Goal: Task Accomplishment & Management: Manage account settings

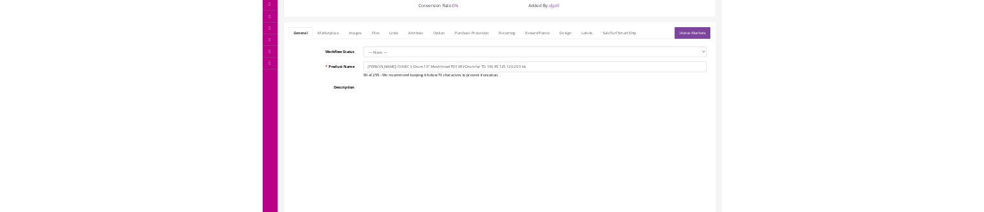
scroll to position [119, 0]
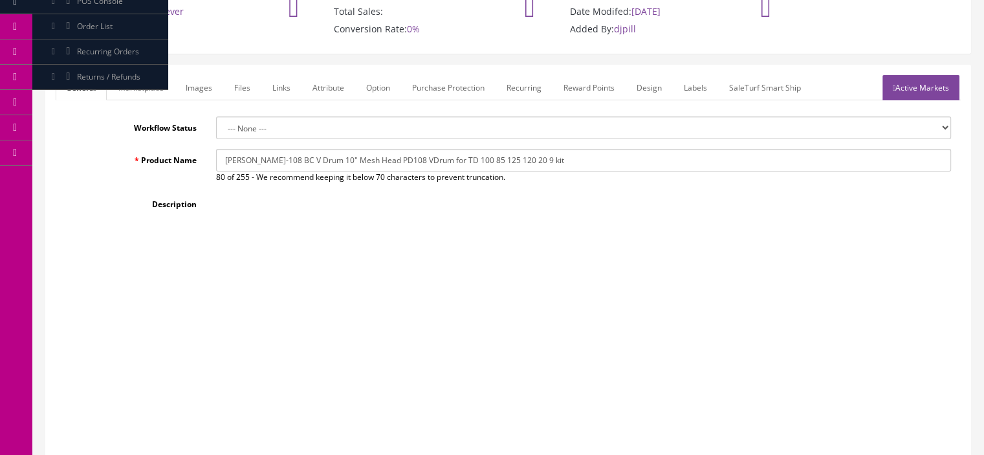
click at [163, 83] on link "Marketplace" at bounding box center [141, 87] width 66 height 25
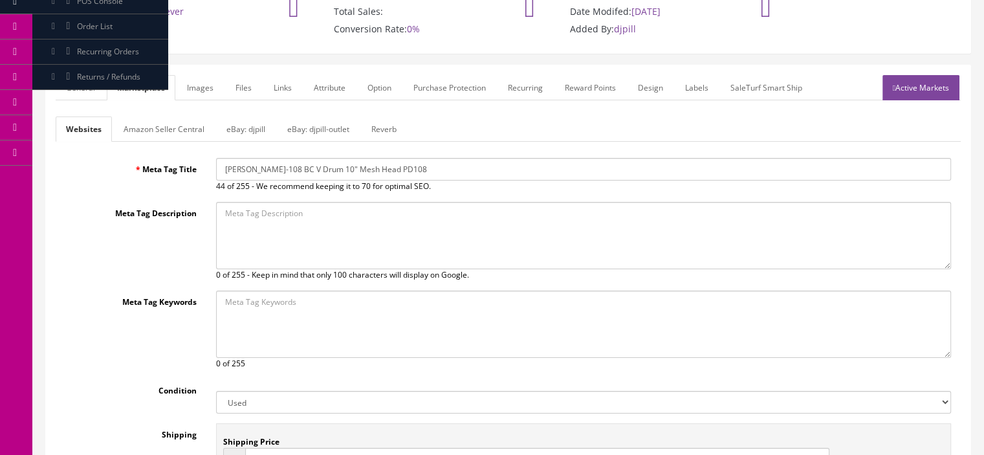
click at [160, 131] on link "Amazon Seller Central" at bounding box center [164, 128] width 102 height 25
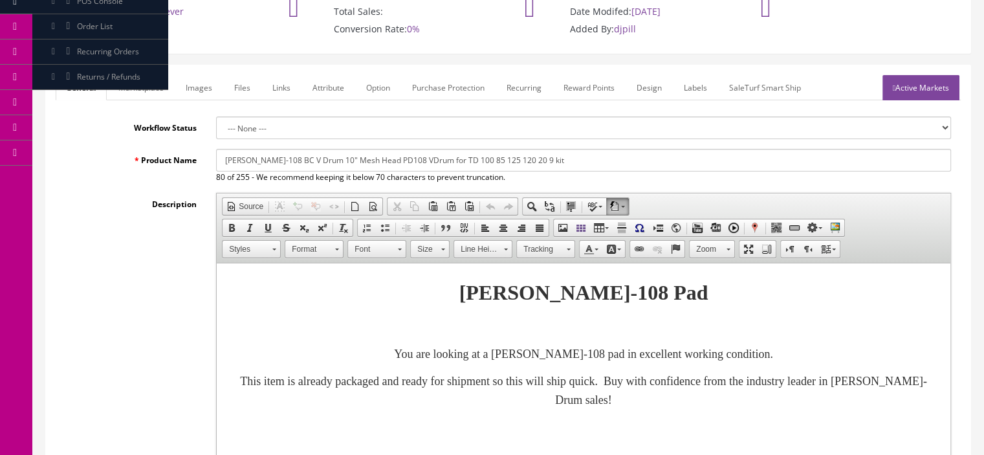
click at [151, 85] on link "Marketplace" at bounding box center [141, 87] width 66 height 25
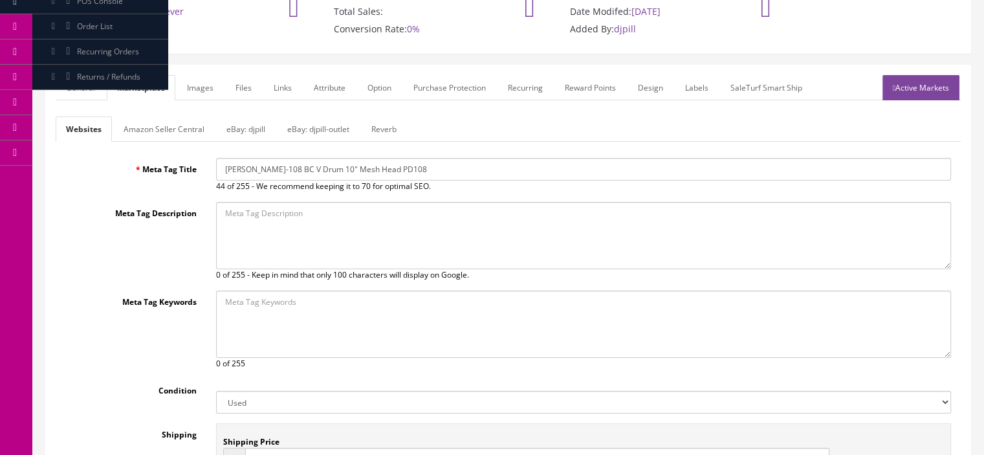
click at [140, 136] on link "Amazon Seller Central" at bounding box center [164, 128] width 102 height 25
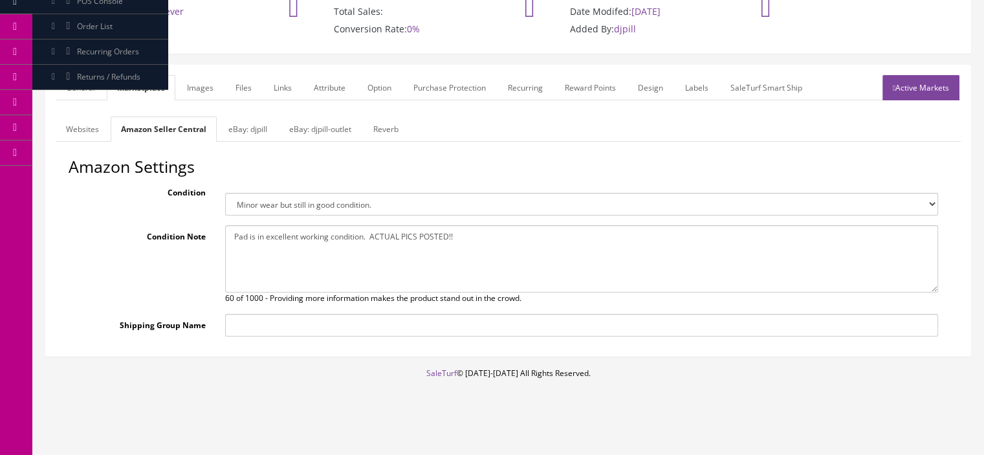
click at [94, 83] on link "General" at bounding box center [81, 87] width 50 height 25
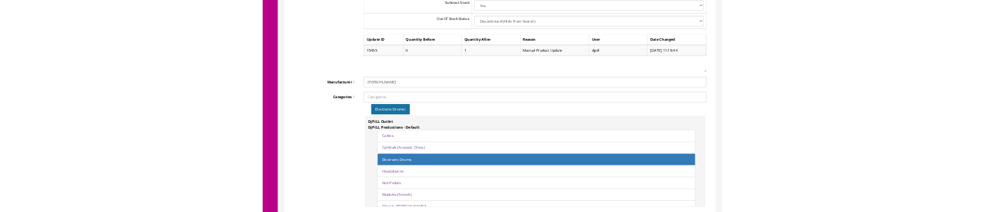
scroll to position [1706, 0]
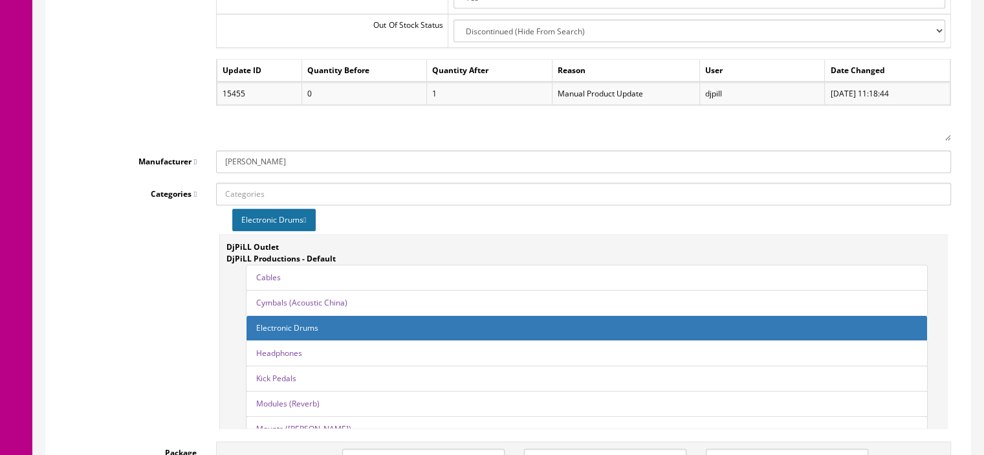
click at [306, 212] on icon at bounding box center [304, 220] width 3 height 8
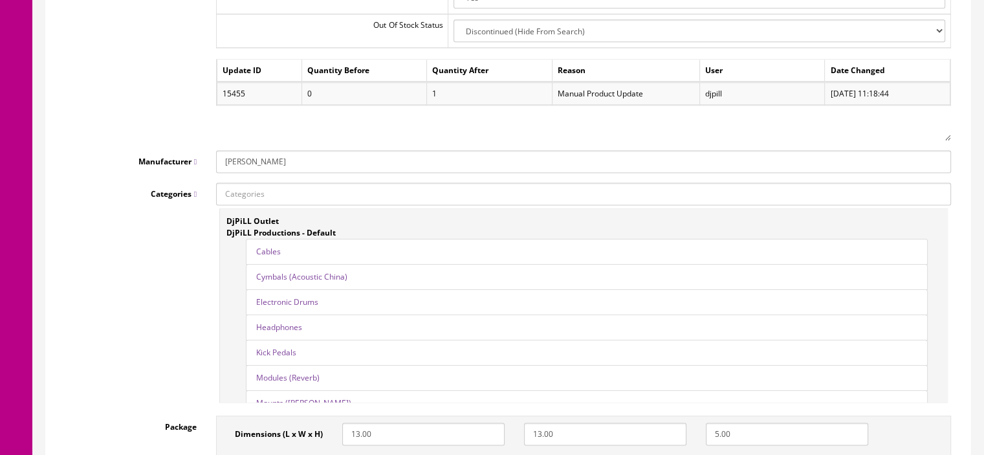
click at [312, 212] on link "Electronic Drums" at bounding box center [287, 301] width 62 height 11
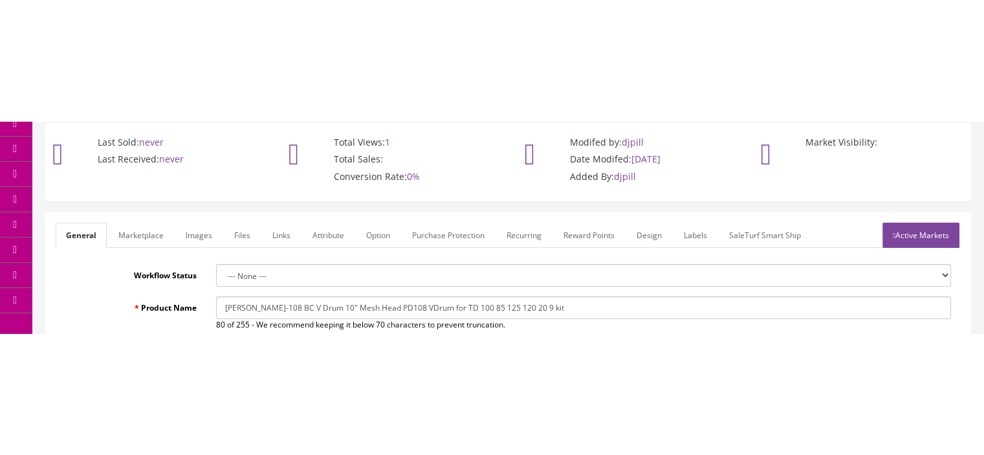
scroll to position [72, 0]
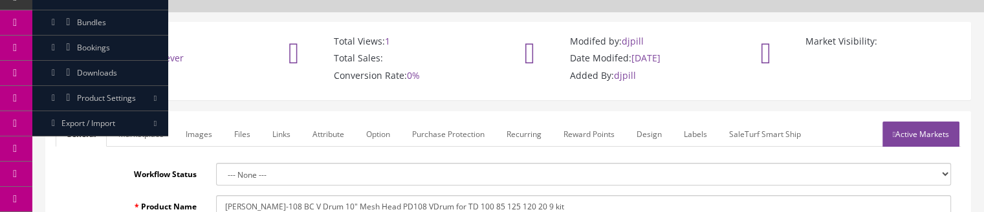
click at [126, 140] on link "Marketplace" at bounding box center [141, 134] width 66 height 25
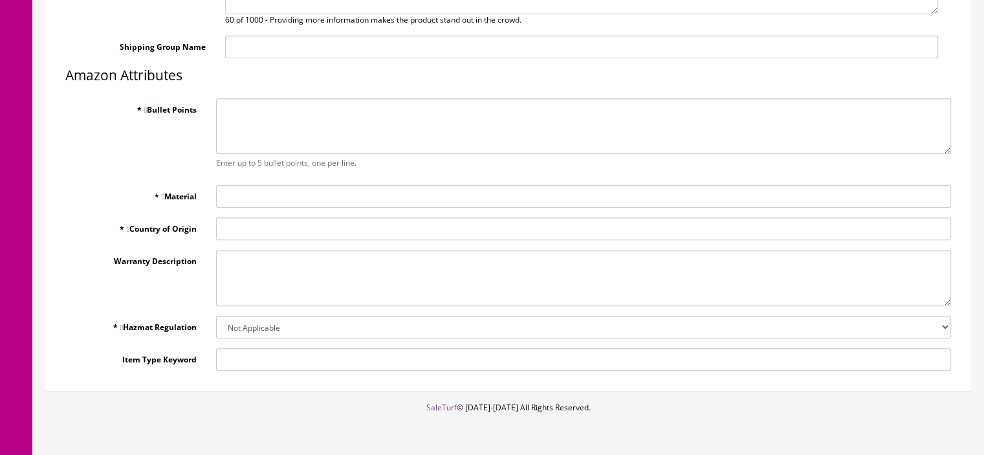
scroll to position [400, 0]
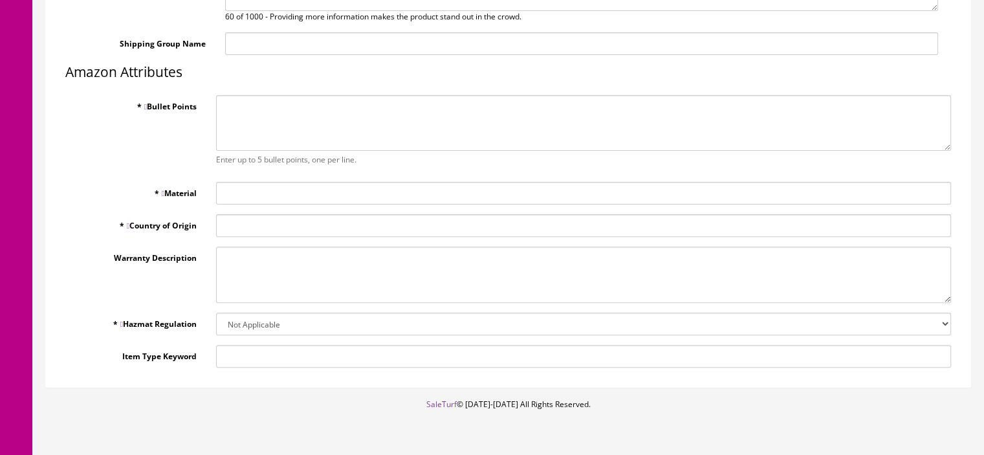
click at [430, 116] on textarea "* Bullet Points" at bounding box center [583, 123] width 735 height 56
type textarea "hthhtthht thhht hhth hthht"
click at [292, 185] on input "* Material" at bounding box center [583, 193] width 735 height 23
click at [158, 190] on span "*" at bounding box center [160, 193] width 10 height 11
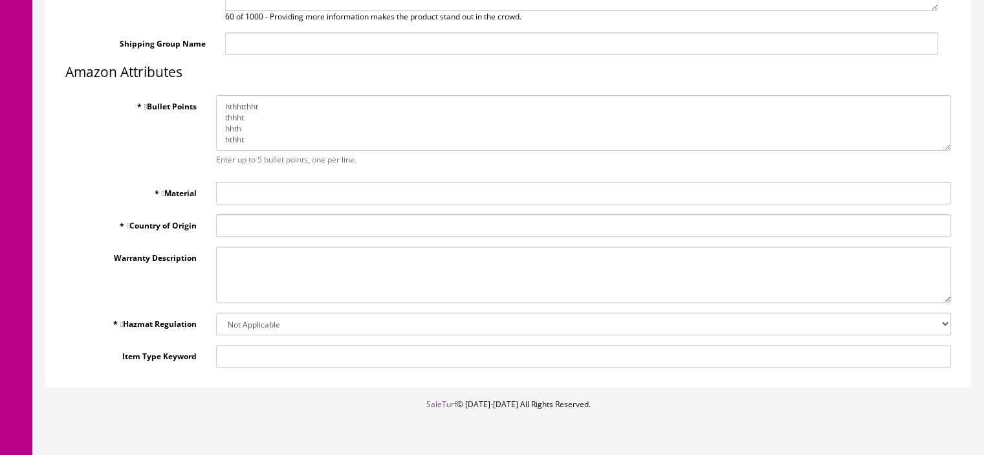
click at [216, 190] on input "* Material" at bounding box center [583, 193] width 735 height 23
click at [239, 212] on select "Not Applicable GHS ORM-D UN Classified Lithium Ion Lithium Metal Hazardous Mate…" at bounding box center [583, 323] width 735 height 23
click at [186, 138] on div "* Bullet Points hthhtthht thhht hhth hthht Enter up to 5 bullet points, one per…" at bounding box center [508, 134] width 905 height 78
click at [161, 191] on label "* Material" at bounding box center [131, 190] width 151 height 17
click at [216, 191] on input "* Material" at bounding box center [583, 193] width 735 height 23
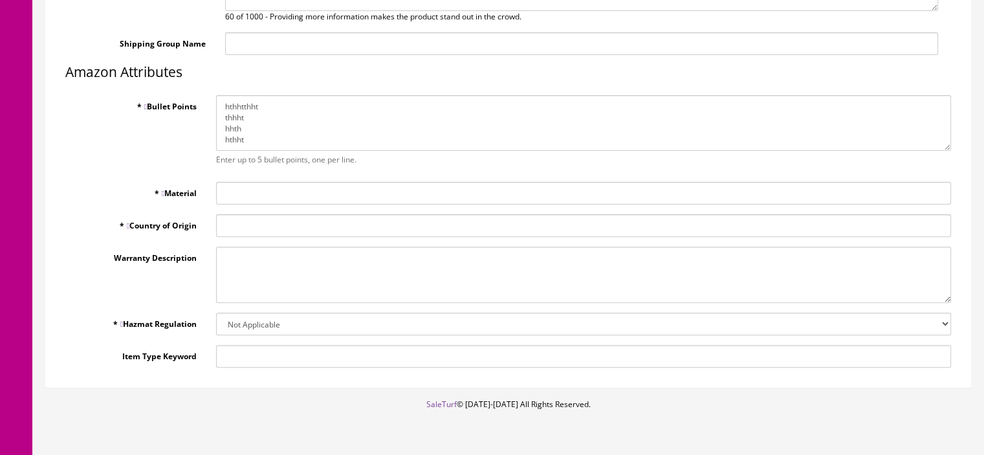
click at [236, 192] on input "* Material" at bounding box center [583, 193] width 735 height 23
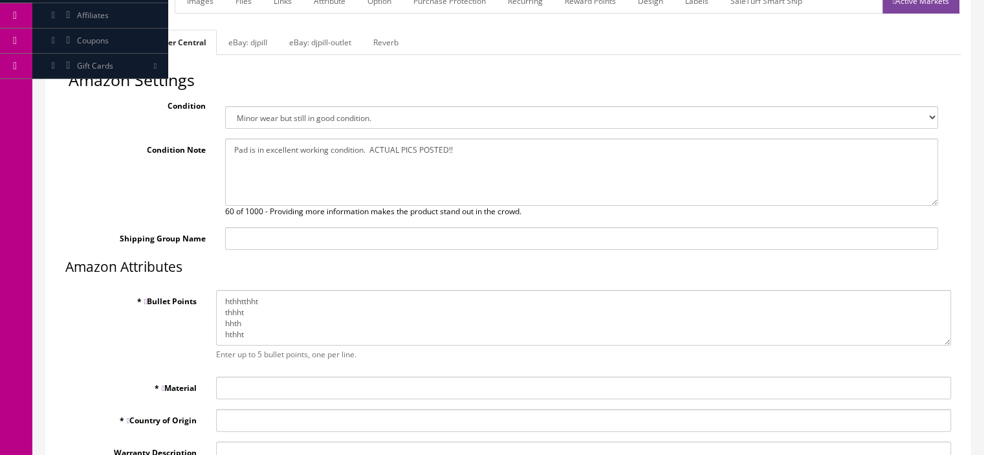
scroll to position [201, 0]
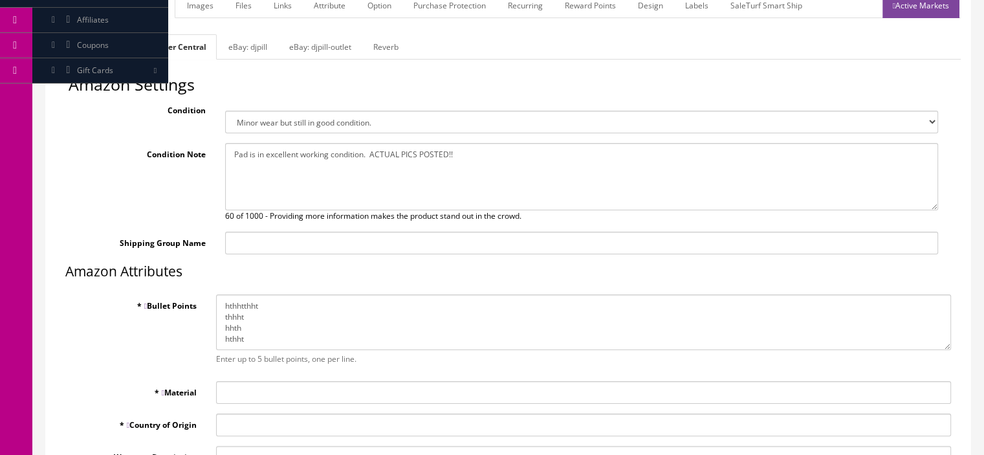
click at [92, 47] on link "Websites" at bounding box center [83, 46] width 54 height 25
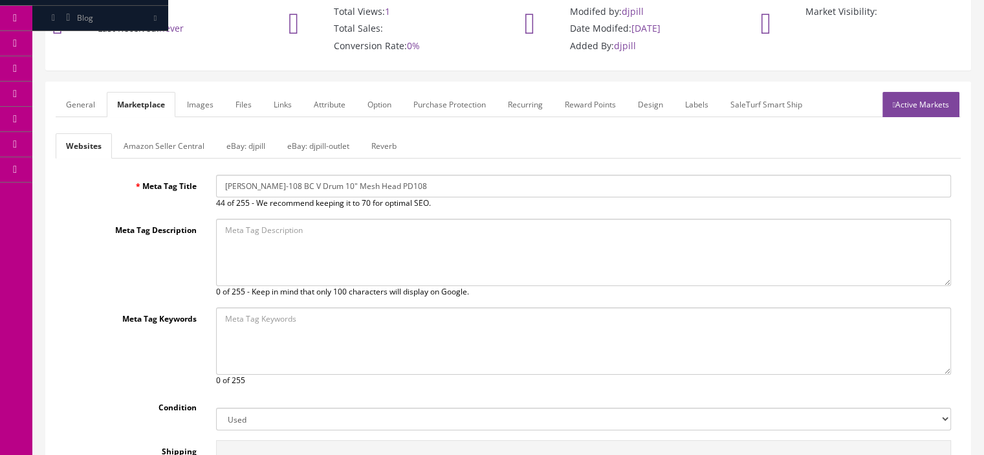
scroll to position [95, 0]
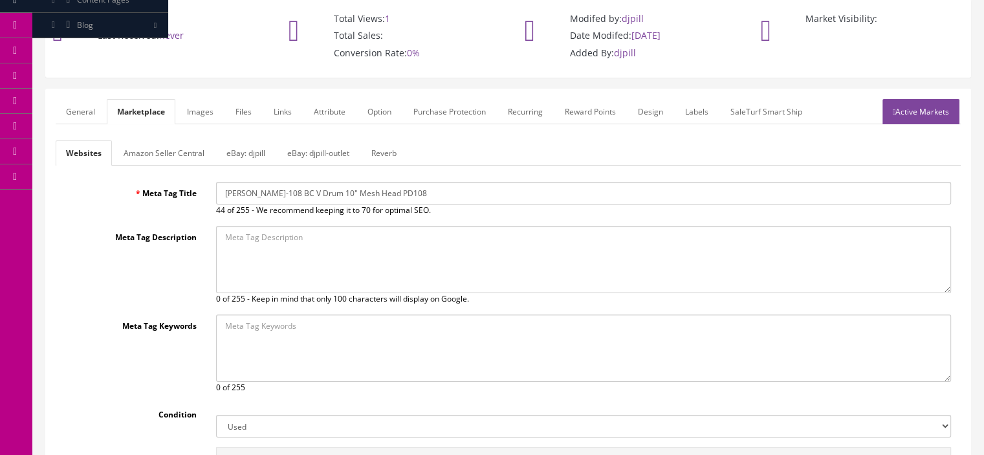
click at [160, 146] on link "Amazon Seller Central" at bounding box center [164, 152] width 102 height 25
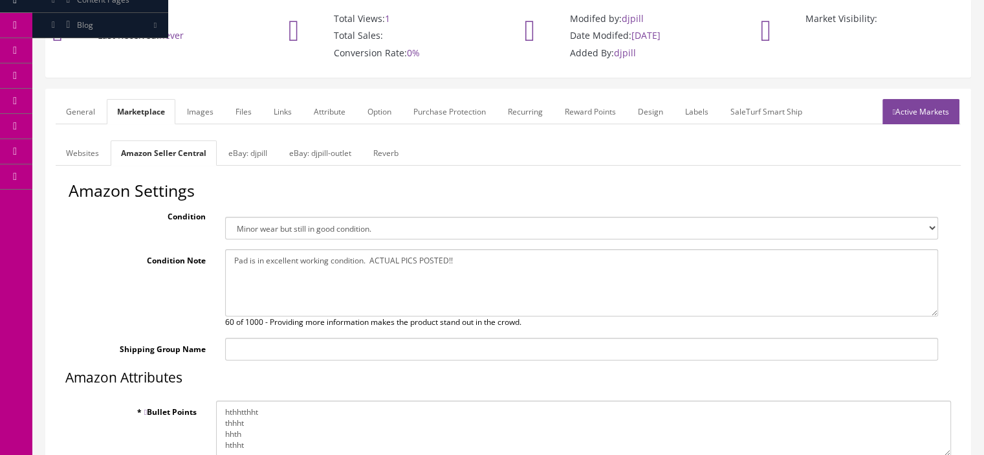
click at [86, 155] on link "Websites" at bounding box center [83, 152] width 54 height 25
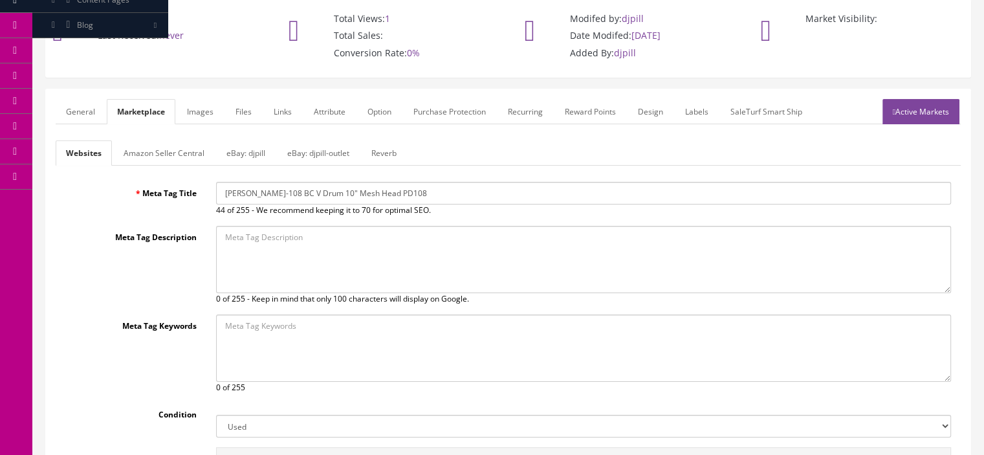
click at [149, 161] on link "Amazon Seller Central" at bounding box center [164, 152] width 102 height 25
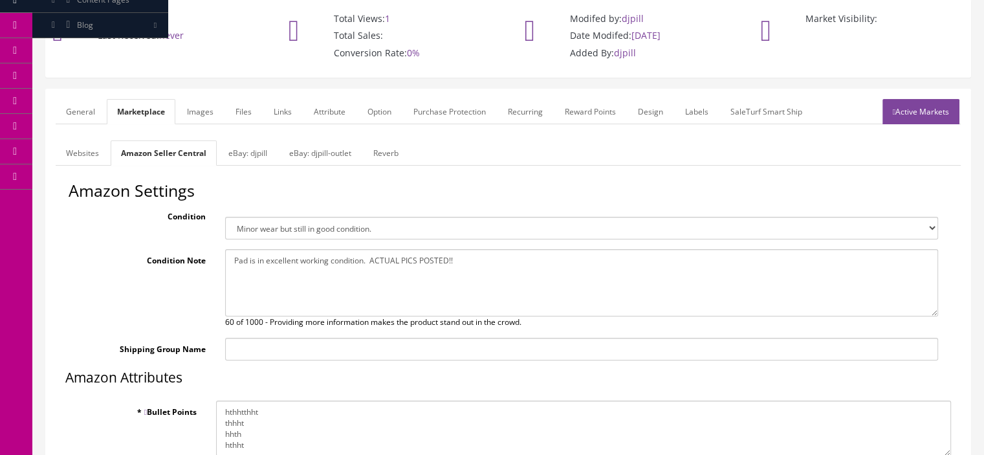
click at [85, 159] on link "Websites" at bounding box center [83, 152] width 54 height 25
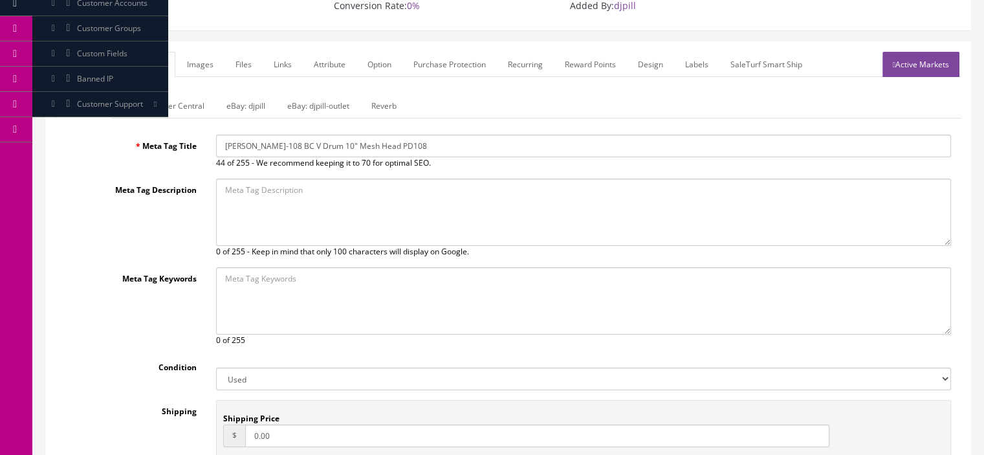
scroll to position [144, 0]
click at [252, 104] on link "eBay: djpill" at bounding box center [246, 104] width 60 height 25
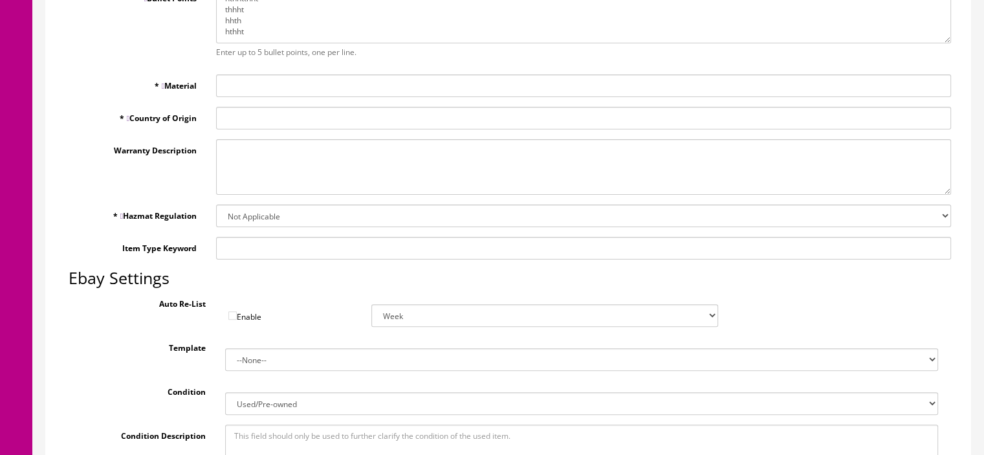
scroll to position [175, 0]
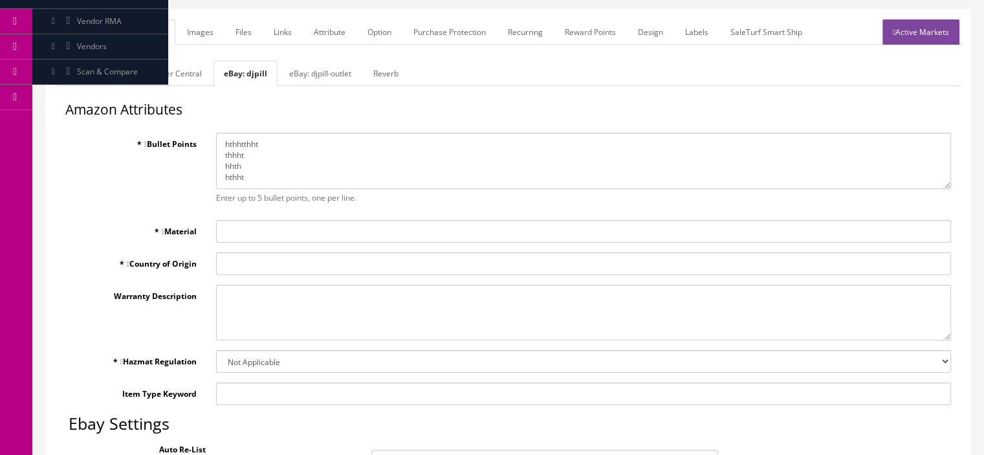
click at [158, 62] on link "Amazon Seller Central" at bounding box center [162, 73] width 102 height 25
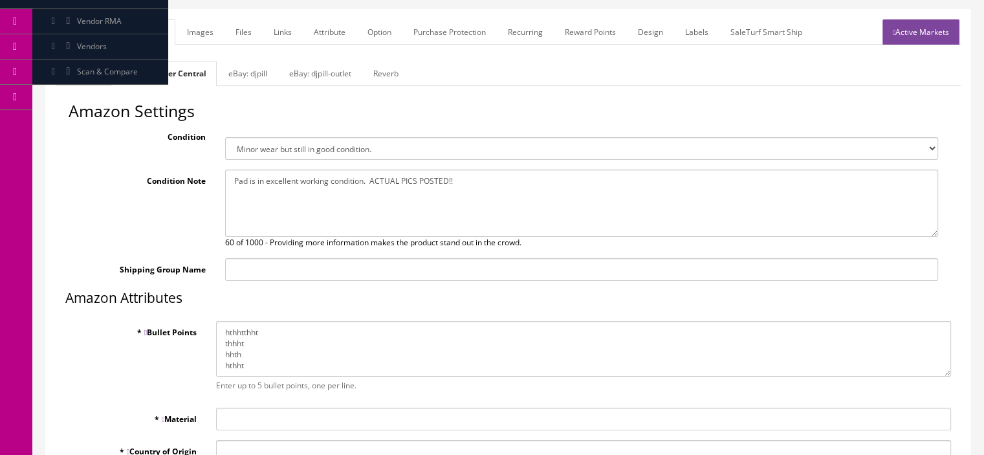
click at [83, 69] on link "Websites" at bounding box center [83, 73] width 54 height 25
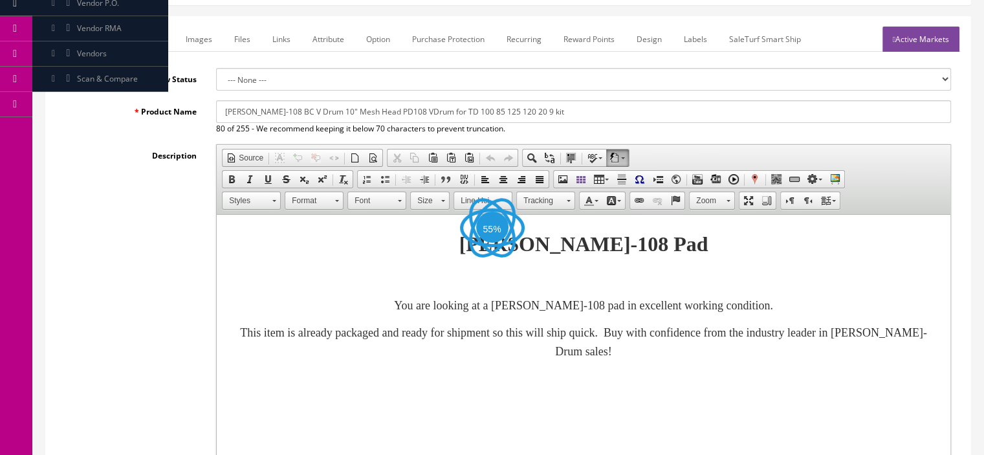
click at [158, 41] on link "Marketplace" at bounding box center [141, 39] width 66 height 25
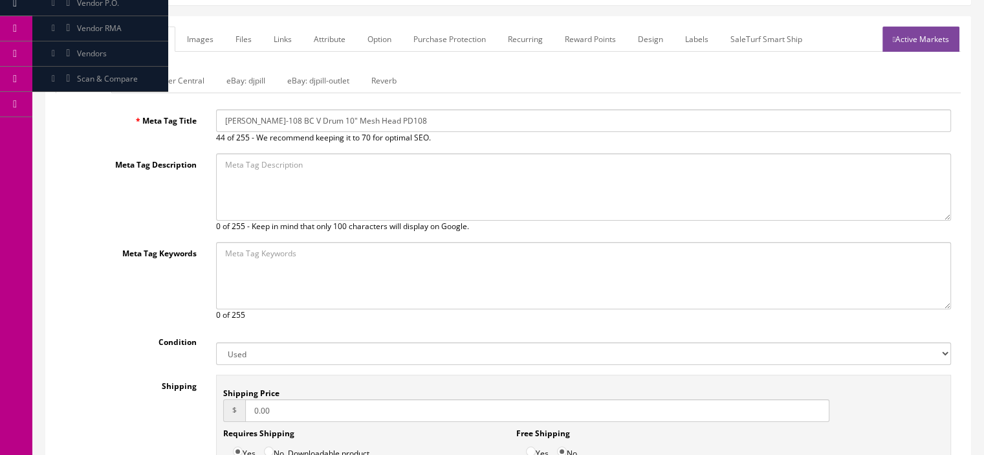
click at [163, 88] on link "Amazon Seller Central" at bounding box center [164, 80] width 102 height 25
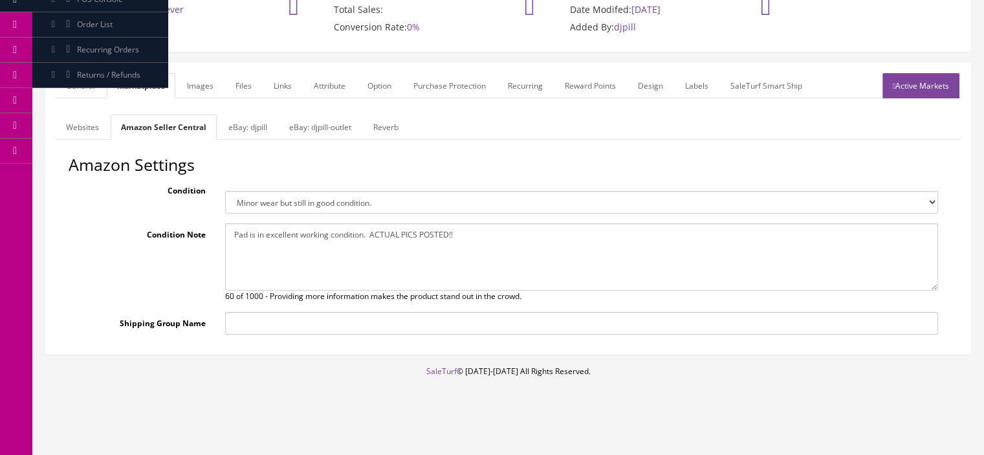
click at [72, 89] on link "General" at bounding box center [81, 85] width 50 height 25
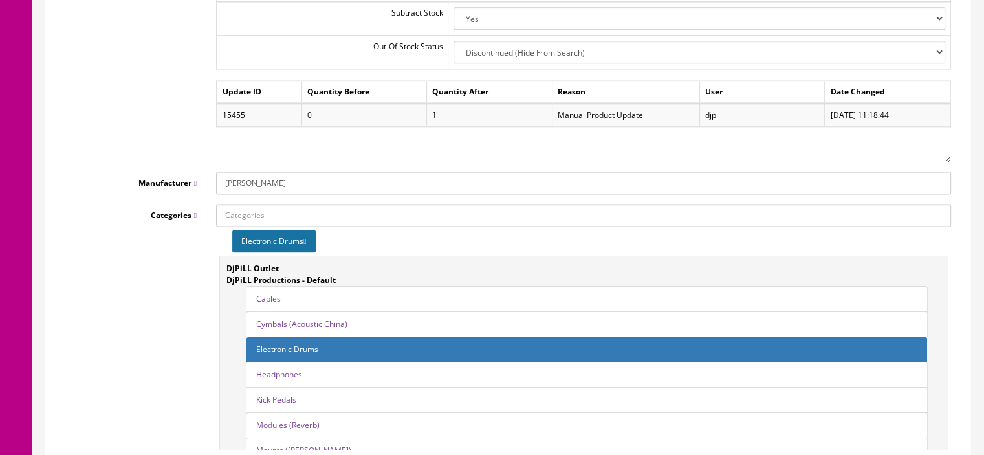
scroll to position [1688, 0]
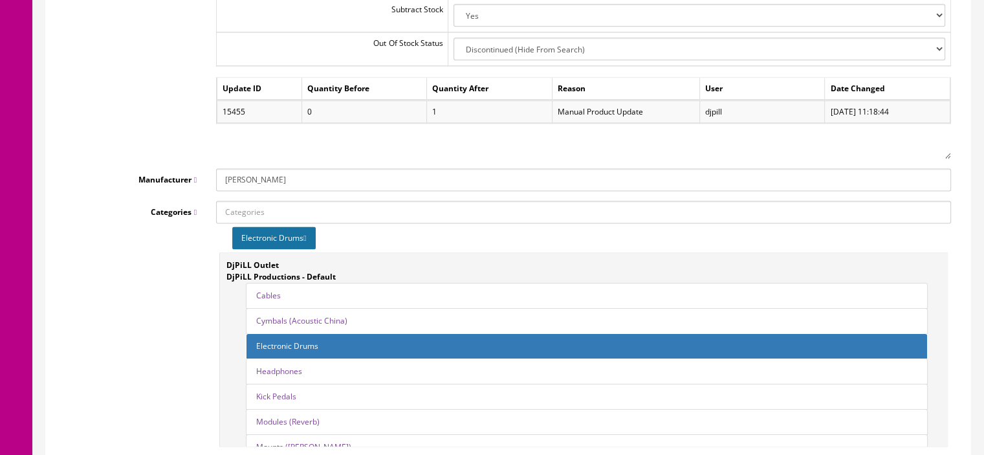
click at [305, 235] on icon at bounding box center [304, 238] width 3 height 8
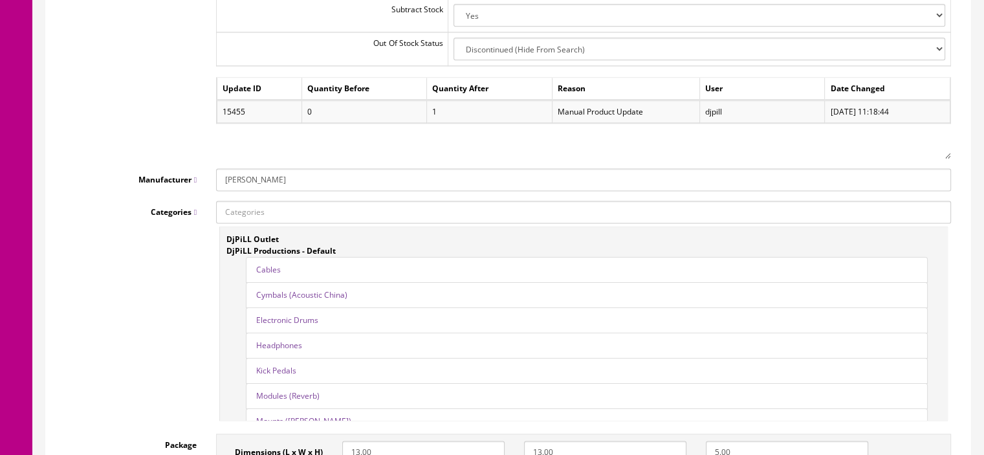
click at [299, 323] on link "Electronic Drums" at bounding box center [287, 319] width 62 height 11
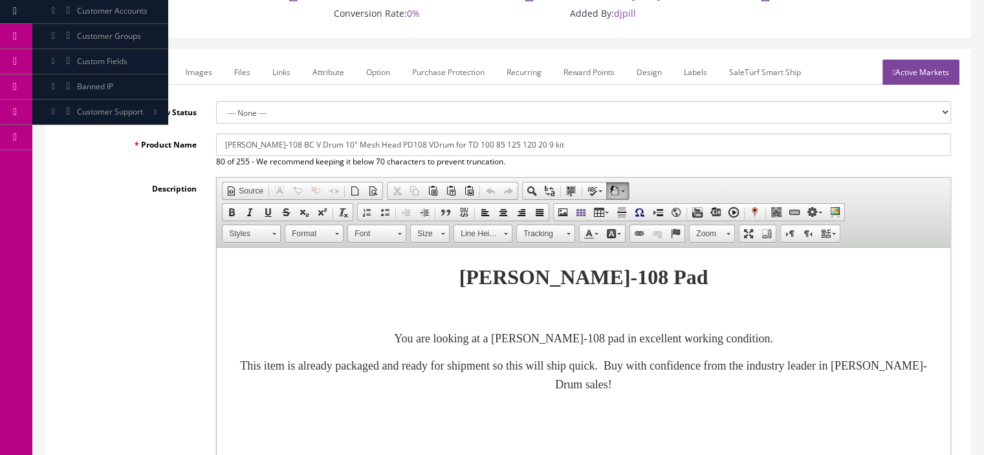
scroll to position [140, 0]
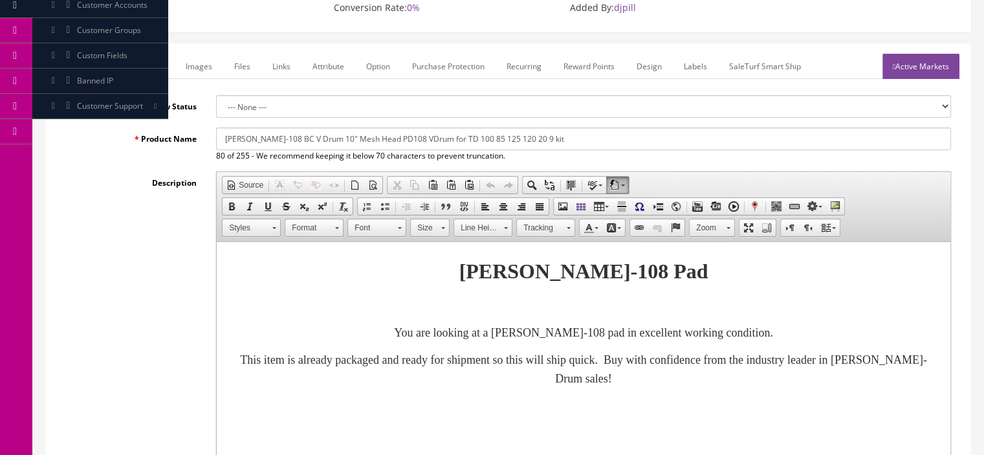
click at [157, 58] on link "Marketplace" at bounding box center [141, 66] width 66 height 25
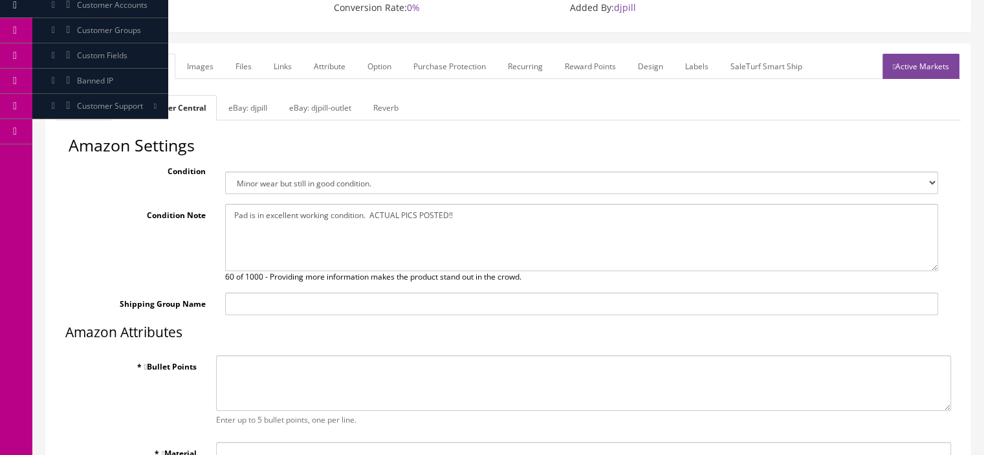
click at [91, 104] on link "Websites" at bounding box center [83, 107] width 54 height 25
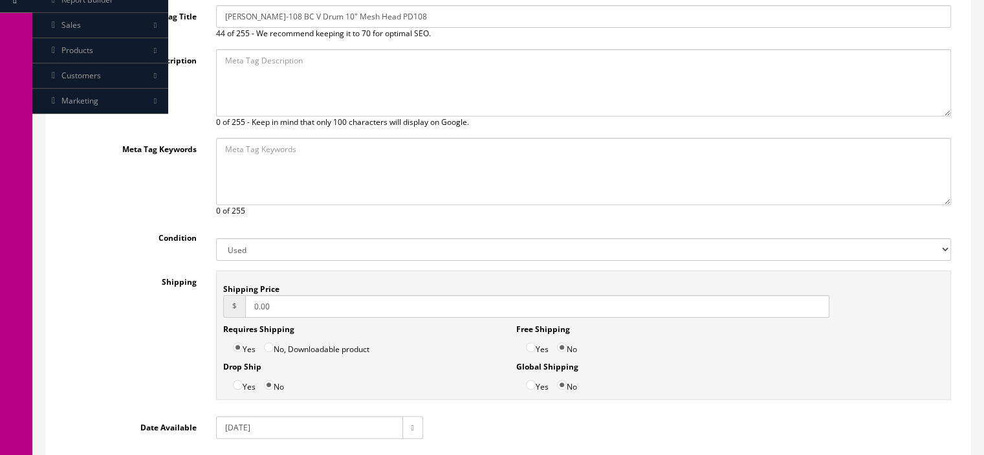
scroll to position [219, 0]
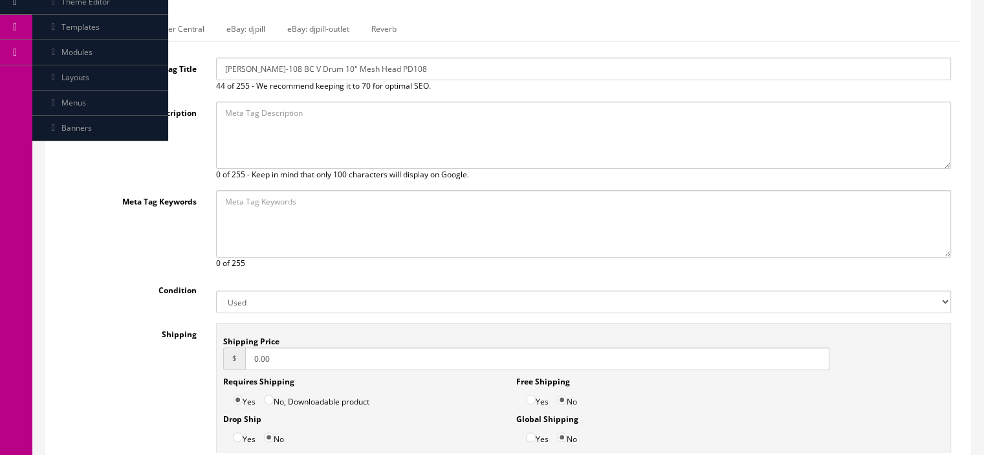
click at [135, 40] on link "Amazon Seller Central" at bounding box center [164, 28] width 102 height 25
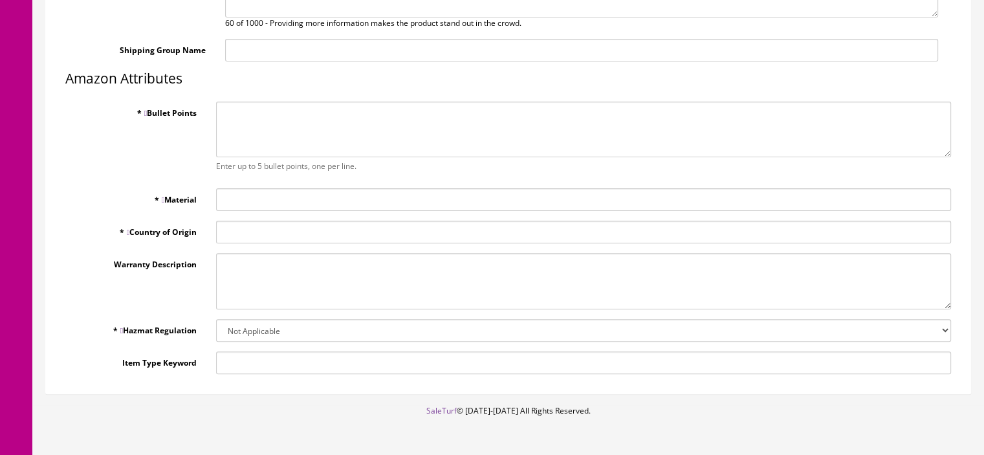
scroll to position [369, 0]
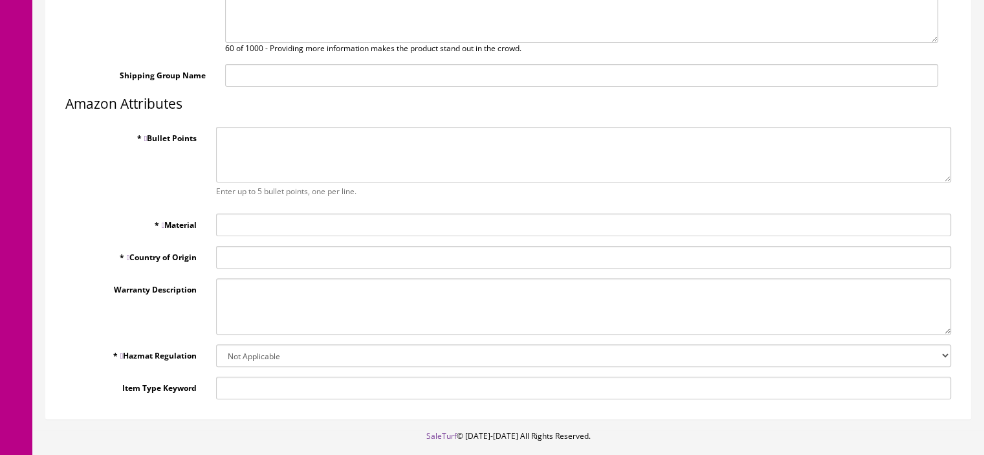
click at [181, 224] on label "* Material" at bounding box center [131, 221] width 151 height 17
click at [216, 224] on input "* Material" at bounding box center [583, 224] width 735 height 23
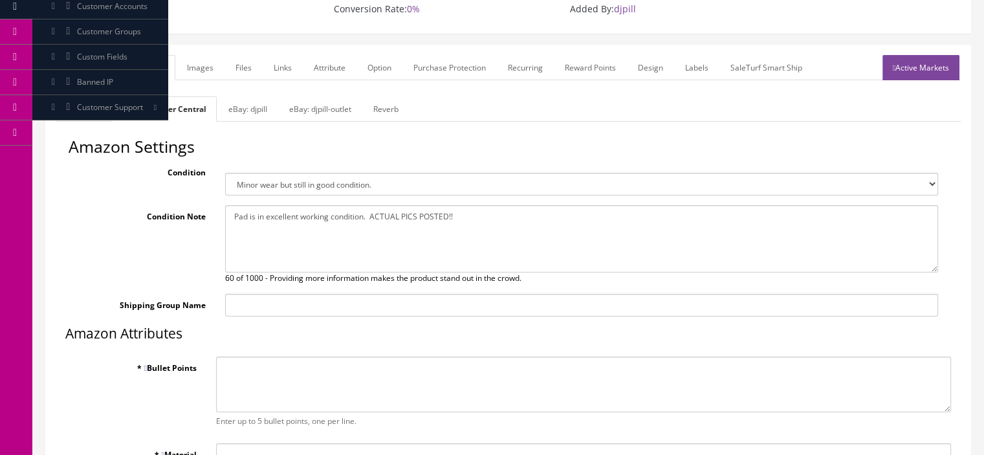
scroll to position [75, 0]
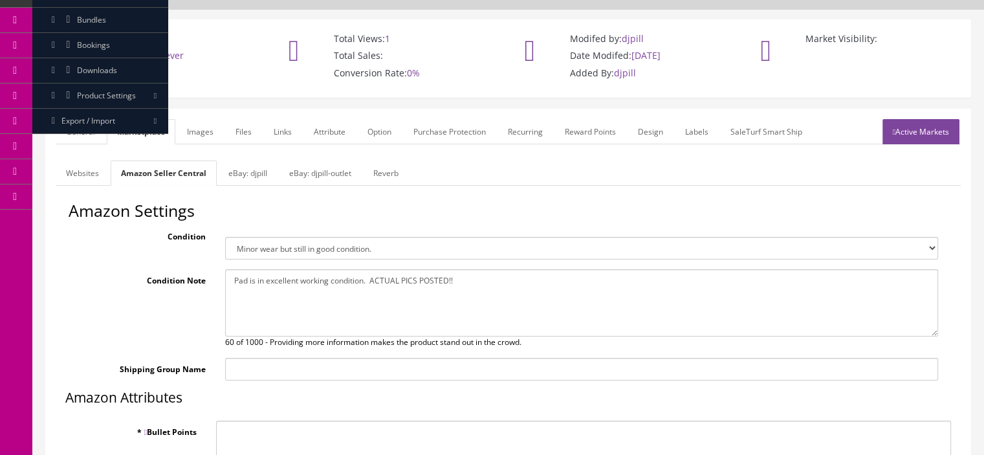
click at [82, 135] on link "General" at bounding box center [81, 131] width 50 height 25
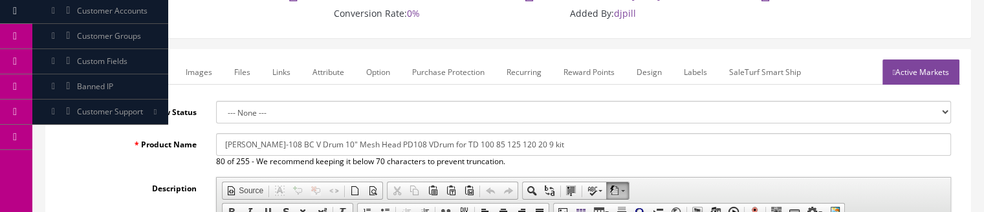
scroll to position [102, 0]
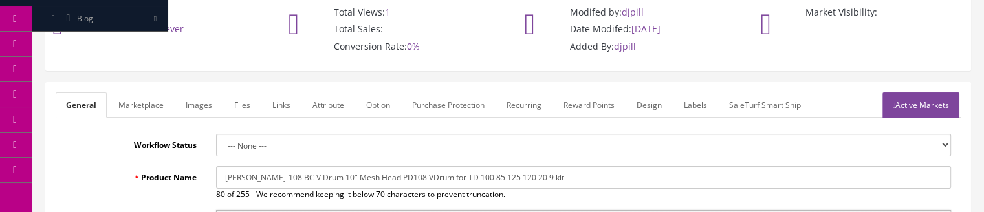
click at [137, 103] on link "Marketplace" at bounding box center [141, 105] width 66 height 25
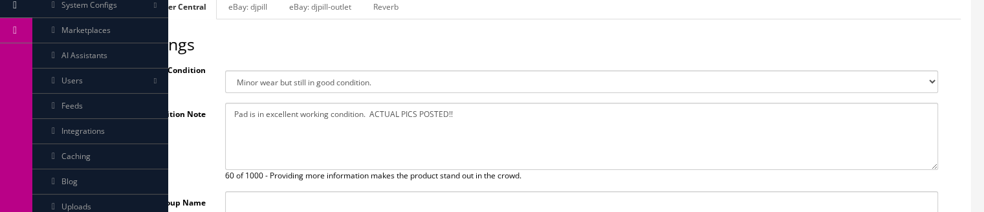
scroll to position [224, 0]
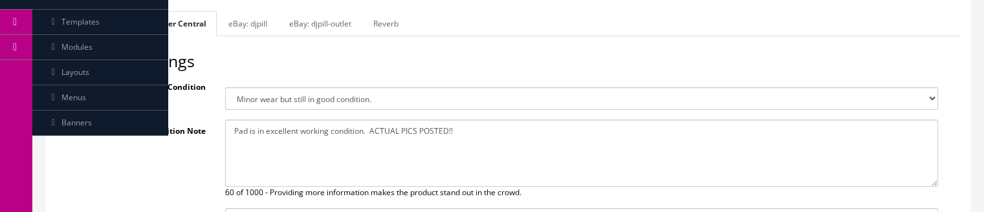
click at [72, 24] on link "Websites" at bounding box center [83, 23] width 54 height 25
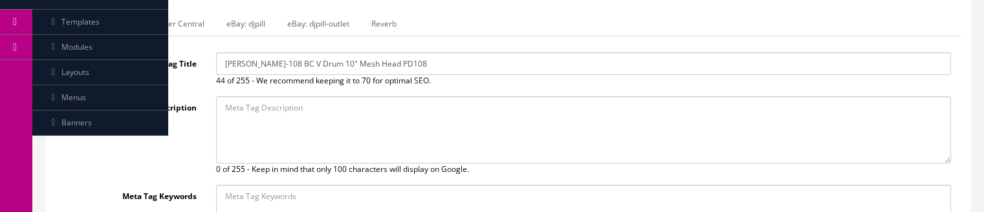
scroll to position [225, 0]
click at [181, 28] on link "Amazon Seller Central" at bounding box center [164, 22] width 102 height 25
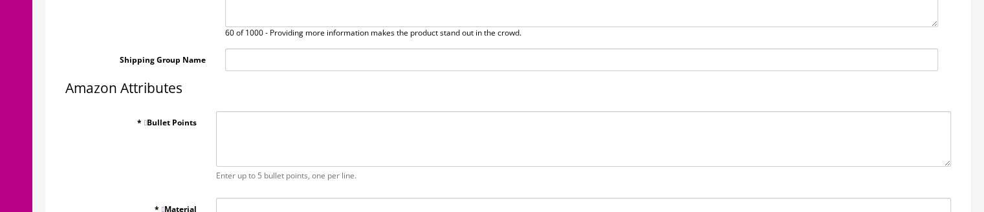
scroll to position [457, 0]
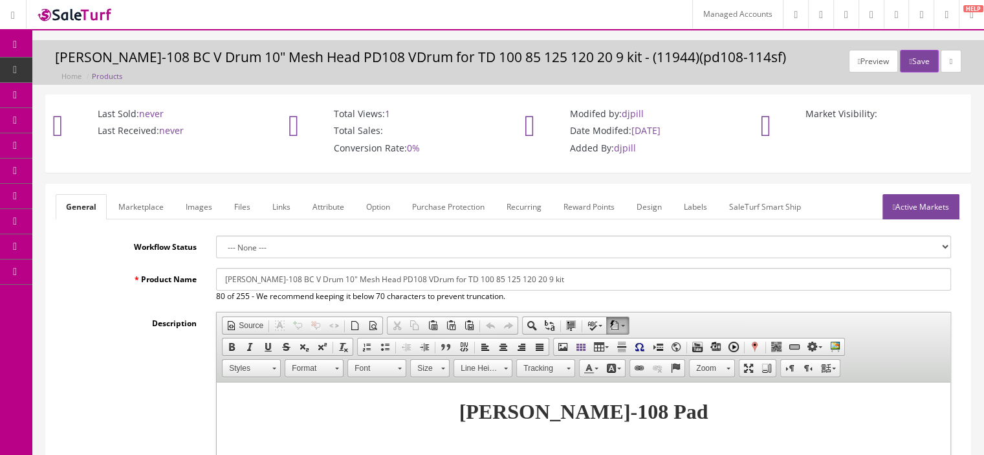
click at [158, 205] on link "Marketplace" at bounding box center [141, 206] width 66 height 25
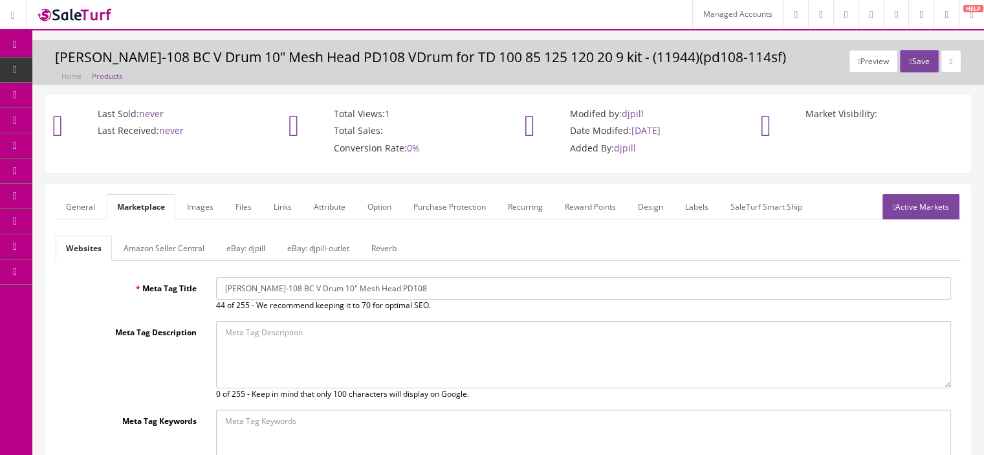
click at [160, 212] on link "Amazon Seller Central" at bounding box center [164, 247] width 102 height 25
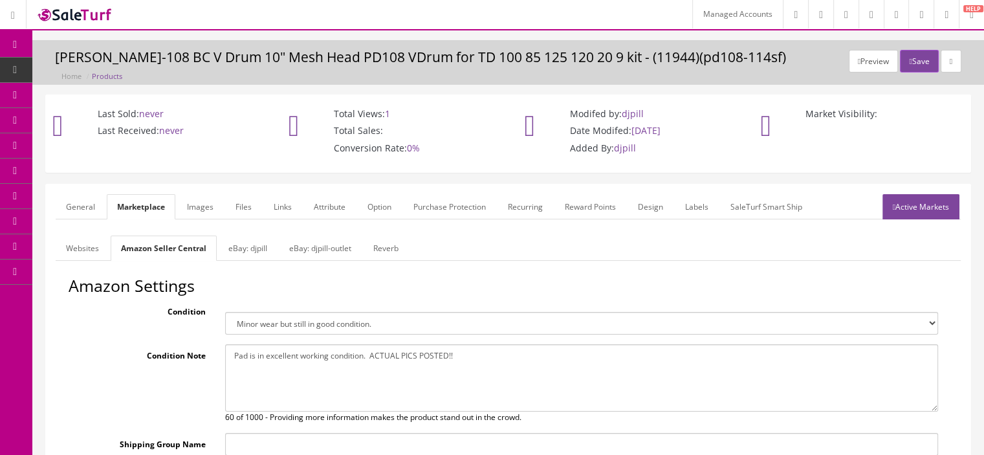
scroll to position [121, 0]
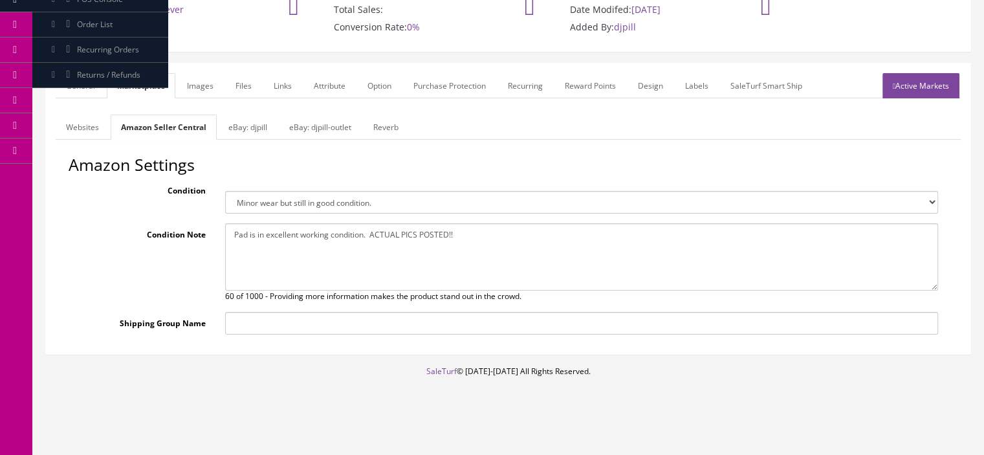
click at [71, 84] on link "General" at bounding box center [81, 85] width 50 height 25
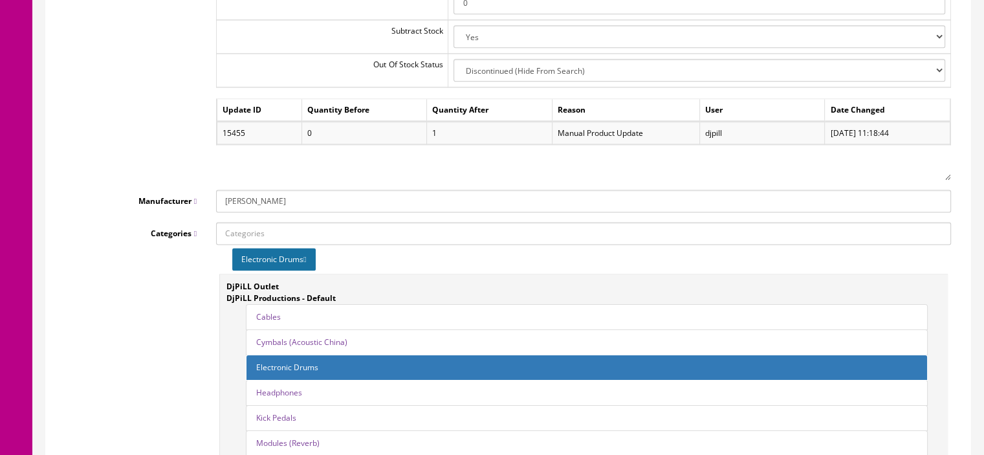
scroll to position [1780, 0]
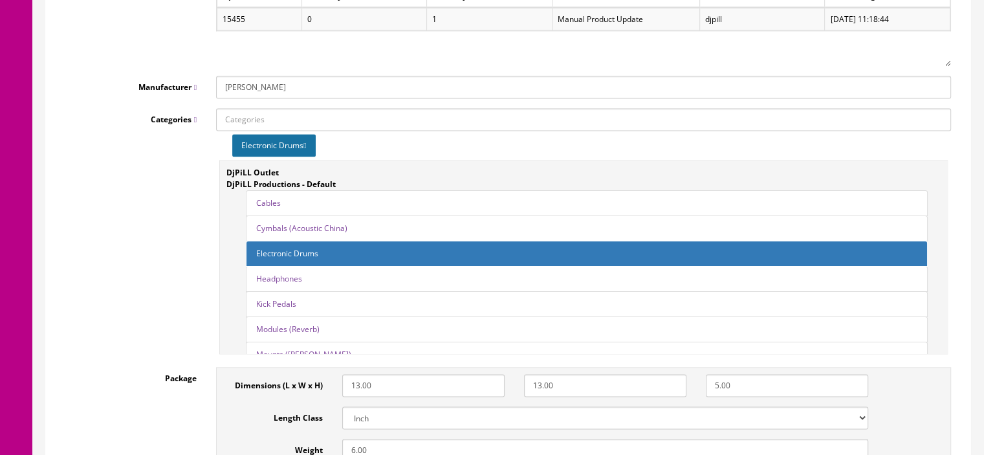
click at [306, 147] on icon at bounding box center [304, 146] width 3 height 8
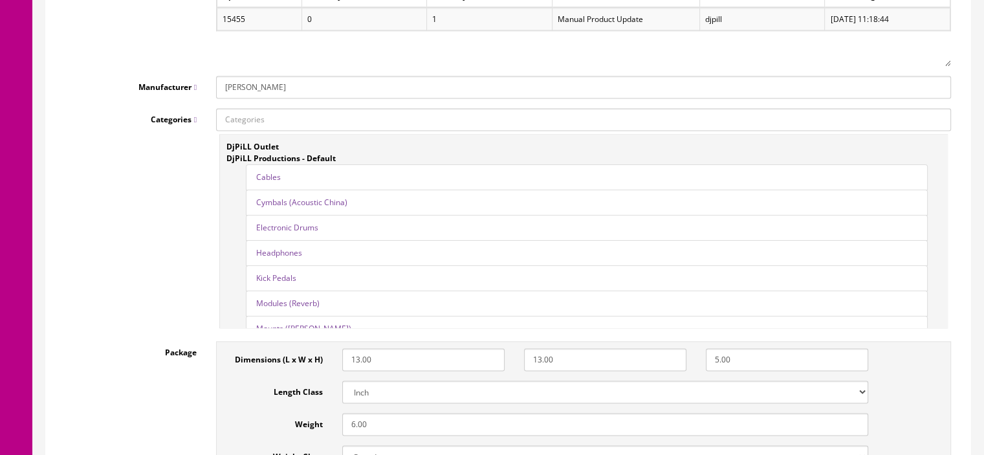
click at [297, 212] on link "Electronic Drums" at bounding box center [287, 227] width 62 height 11
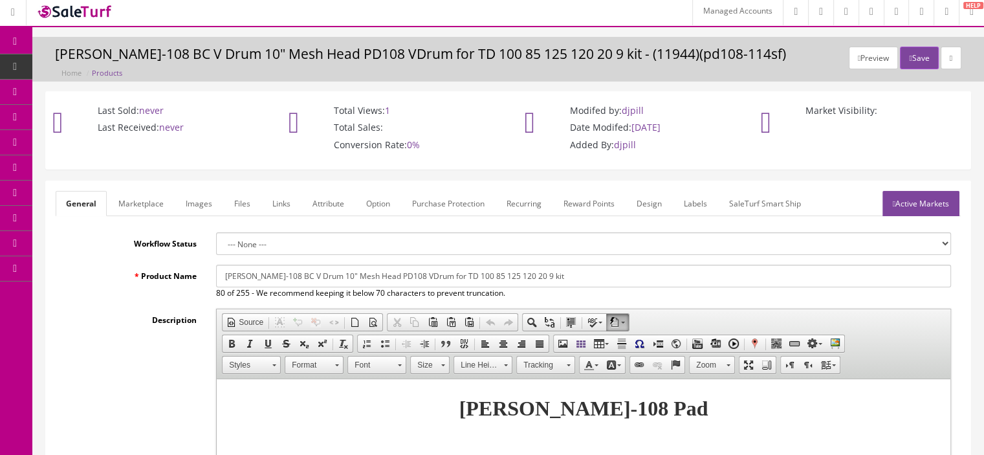
scroll to position [0, 0]
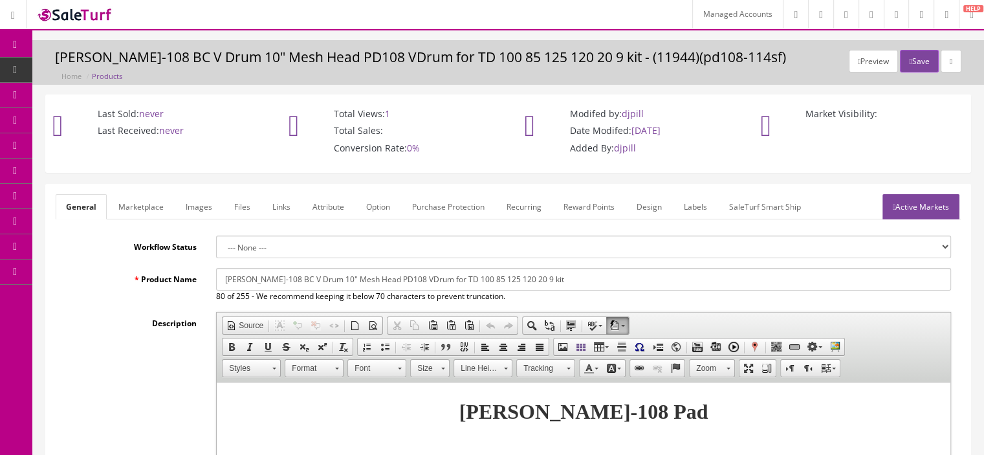
click at [150, 199] on link "Marketplace" at bounding box center [141, 206] width 66 height 25
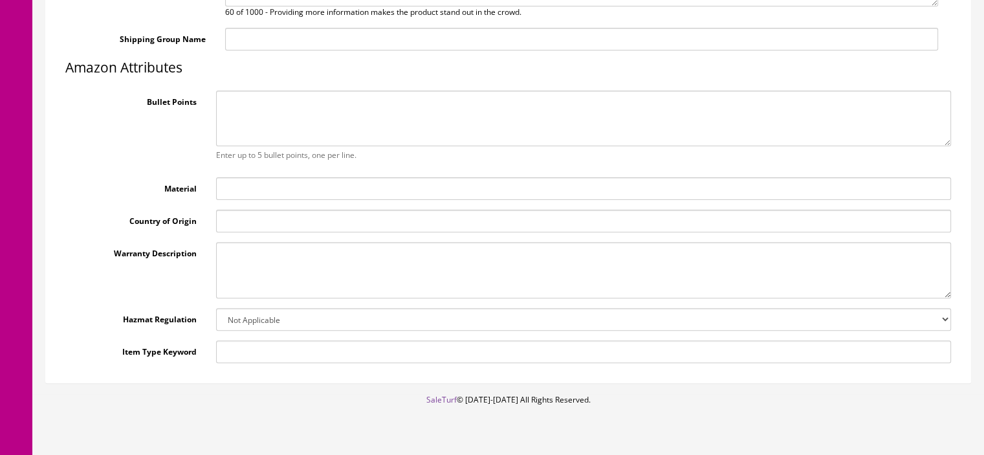
scroll to position [413, 0]
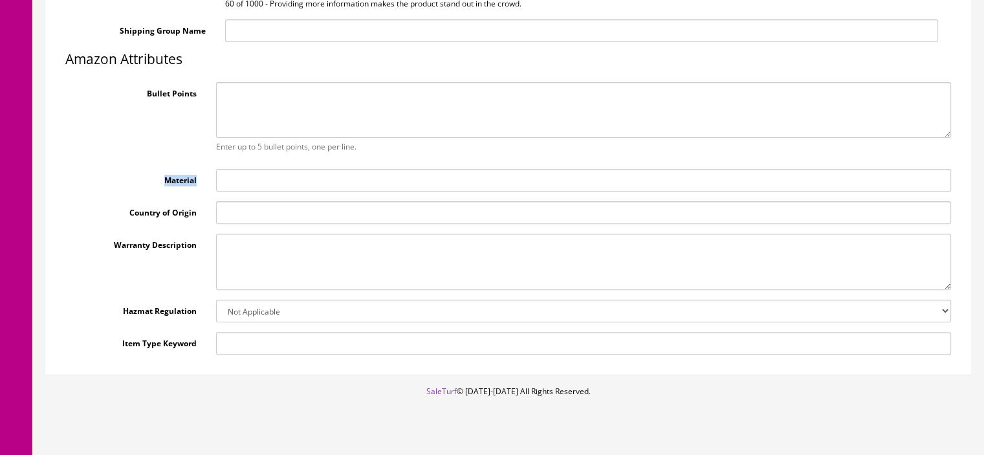
drag, startPoint x: 165, startPoint y: 180, endPoint x: 204, endPoint y: 183, distance: 39.5
click at [204, 183] on label "Material" at bounding box center [131, 177] width 151 height 17
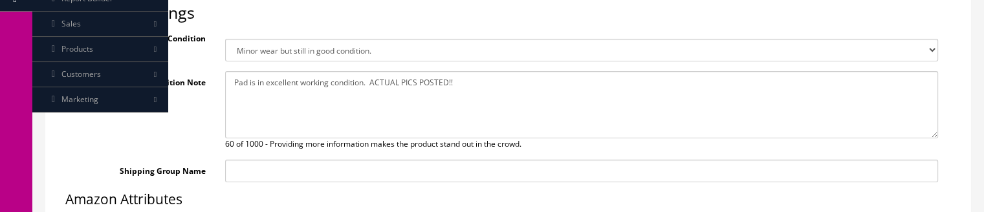
scroll to position [145, 0]
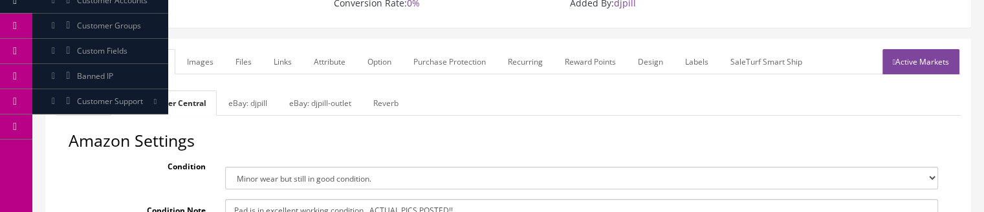
click at [76, 61] on link "General" at bounding box center [81, 61] width 50 height 25
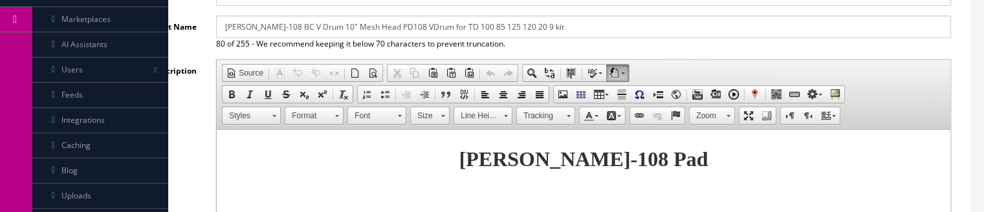
scroll to position [239, 0]
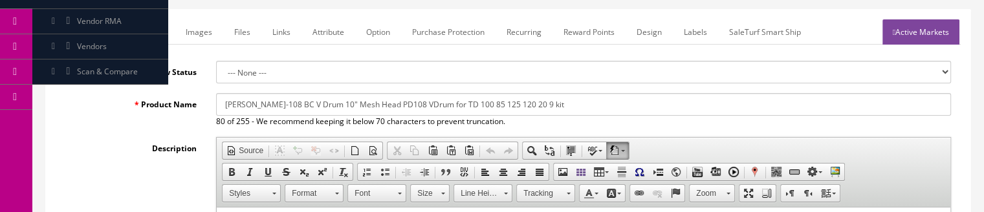
scroll to position [147, 0]
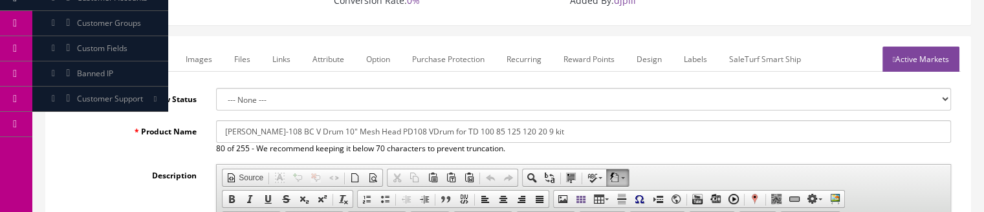
click at [158, 52] on link "Marketplace" at bounding box center [141, 59] width 66 height 25
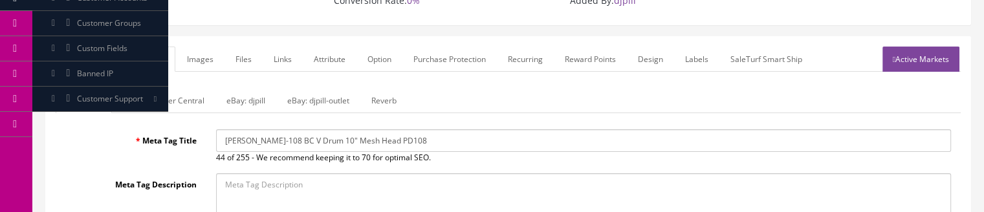
click at [182, 96] on link "Amazon Seller Central" at bounding box center [164, 100] width 102 height 25
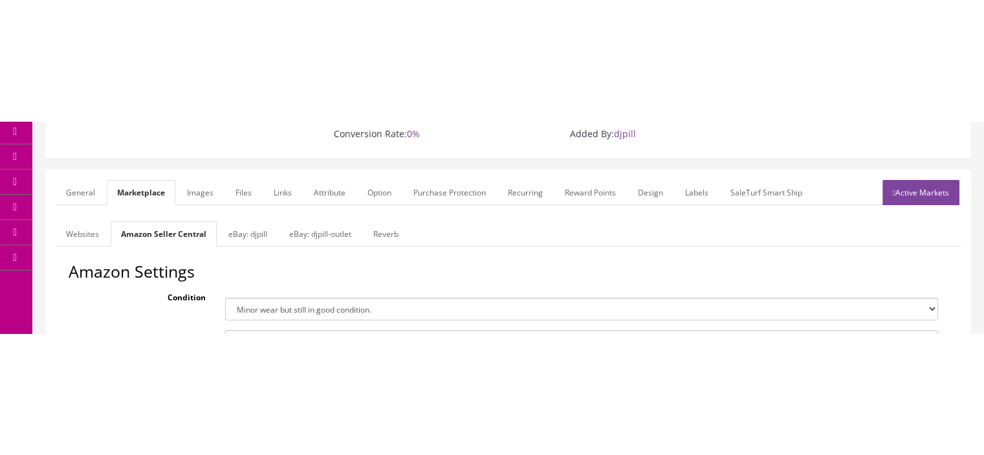
scroll to position [93, 0]
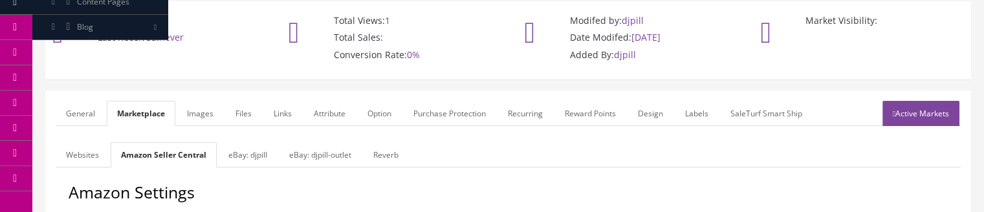
click at [81, 105] on link "General" at bounding box center [81, 113] width 50 height 25
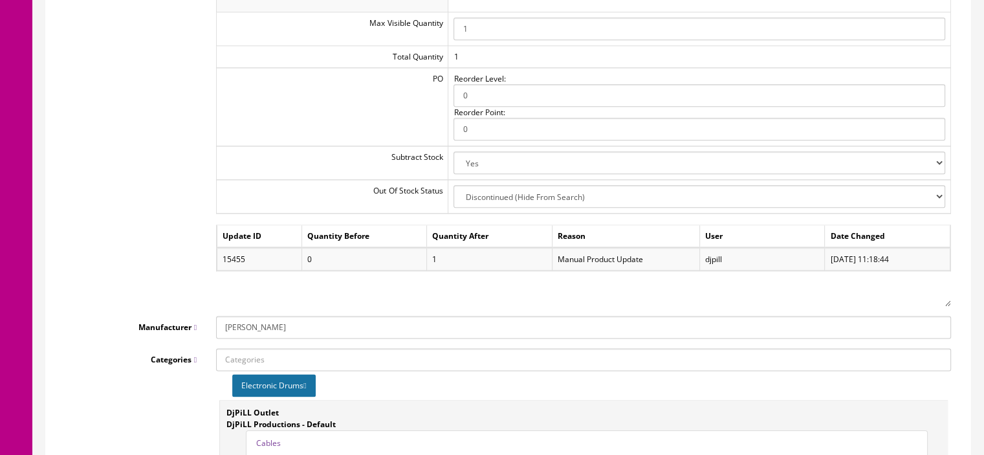
scroll to position [1584, 0]
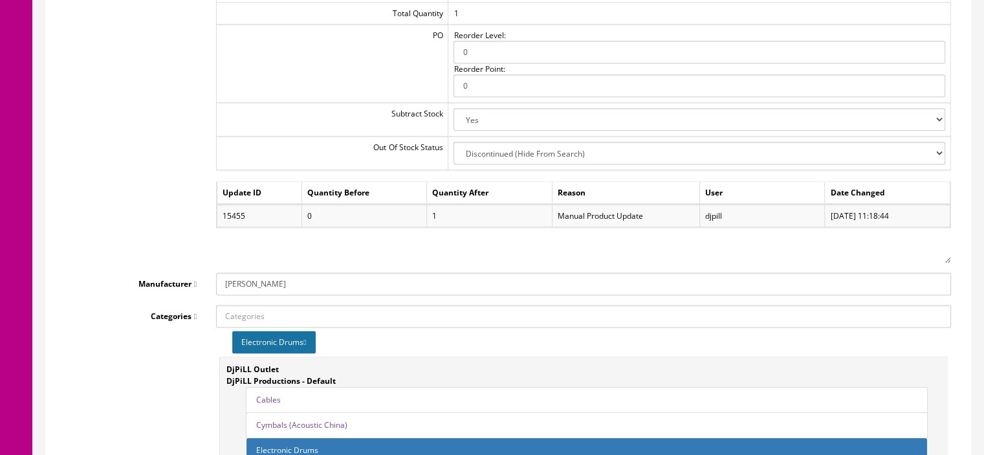
click at [306, 212] on icon at bounding box center [304, 342] width 3 height 8
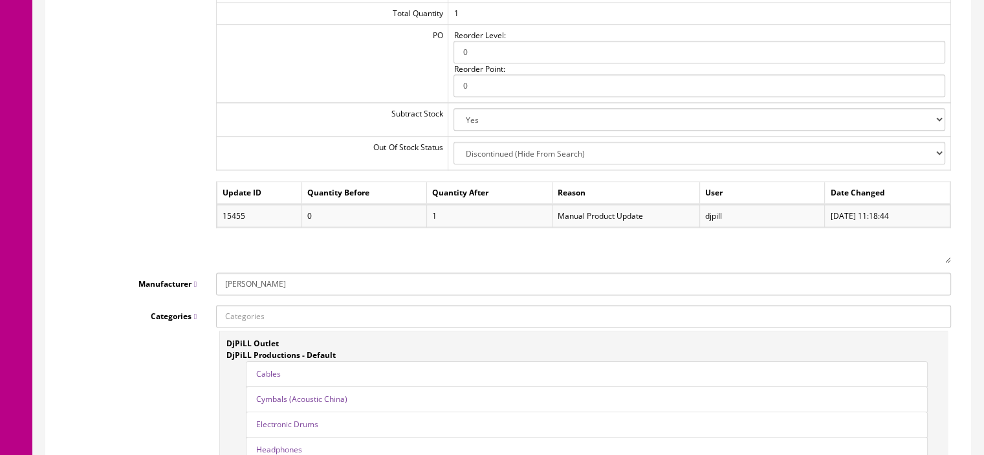
click at [303, 212] on link "Electronic Drums" at bounding box center [287, 424] width 62 height 11
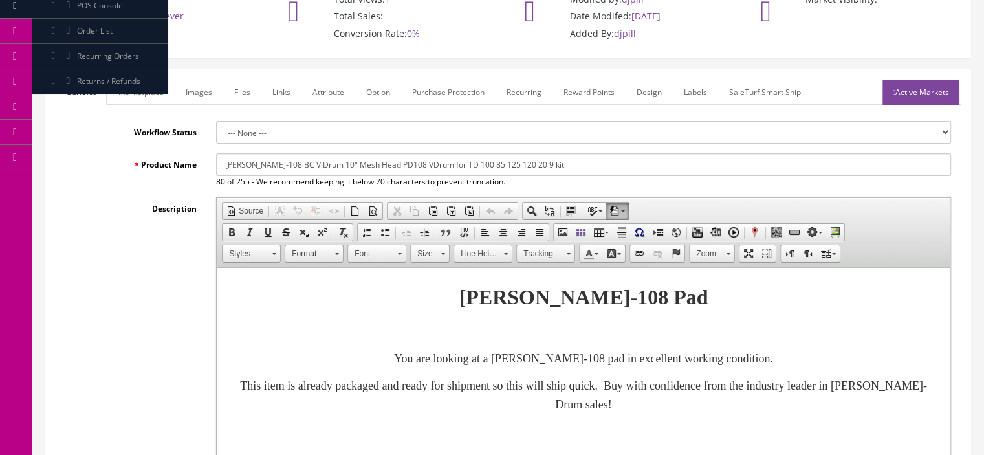
scroll to position [83, 0]
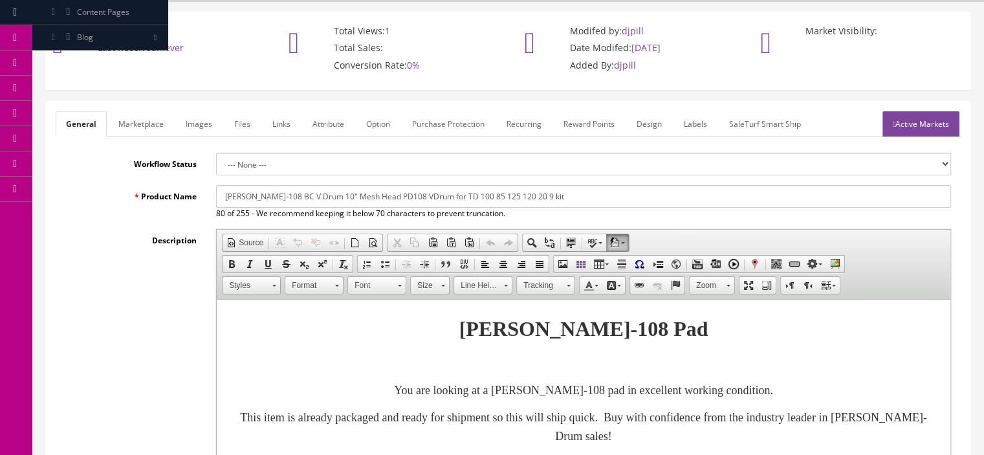
click at [125, 129] on link "Marketplace" at bounding box center [141, 123] width 66 height 25
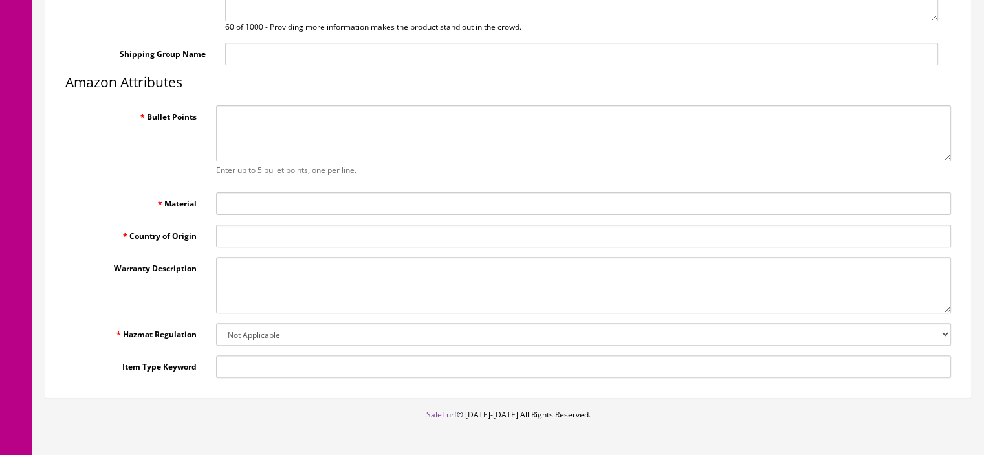
scroll to position [392, 0]
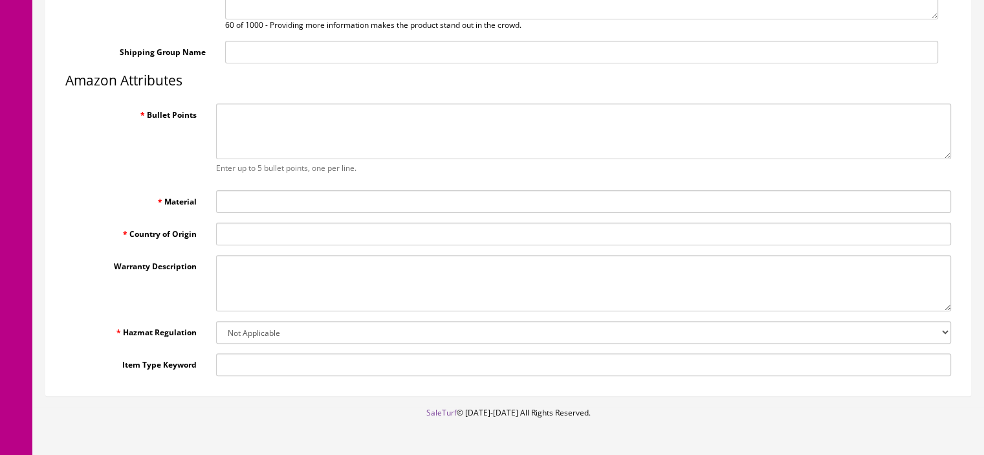
click at [255, 212] on input "Country of Origin" at bounding box center [583, 234] width 735 height 23
drag, startPoint x: 131, startPoint y: 231, endPoint x: 202, endPoint y: 233, distance: 71.2
click at [202, 212] on label "Country of Origin" at bounding box center [131, 231] width 151 height 17
click at [248, 212] on input "Country of Origin" at bounding box center [583, 234] width 735 height 23
click at [274, 199] on input "Material" at bounding box center [583, 201] width 735 height 23
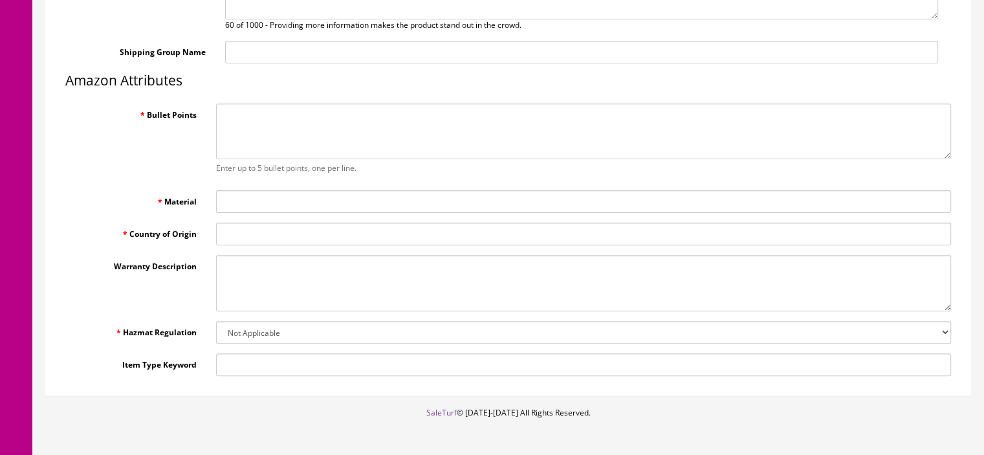
click at [157, 197] on label "Material" at bounding box center [131, 198] width 151 height 17
click at [216, 197] on input "Material" at bounding box center [583, 201] width 735 height 23
